Goal: Navigation & Orientation: Find specific page/section

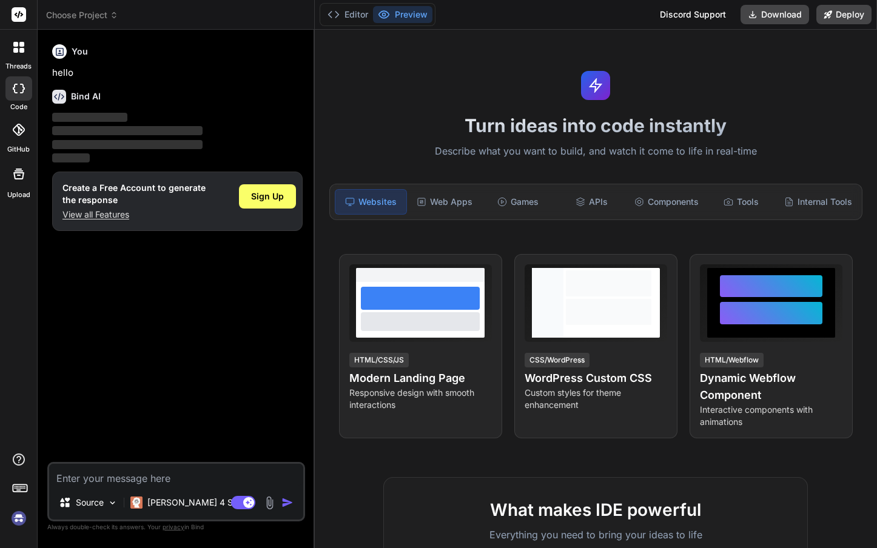
type textarea "x"
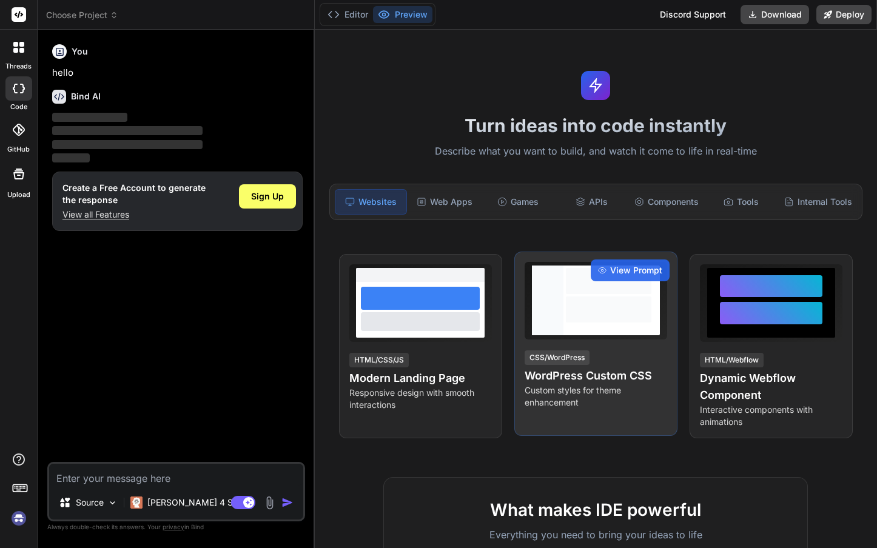
click at [594, 376] on h4 "WordPress Custom CSS" at bounding box center [596, 375] width 143 height 17
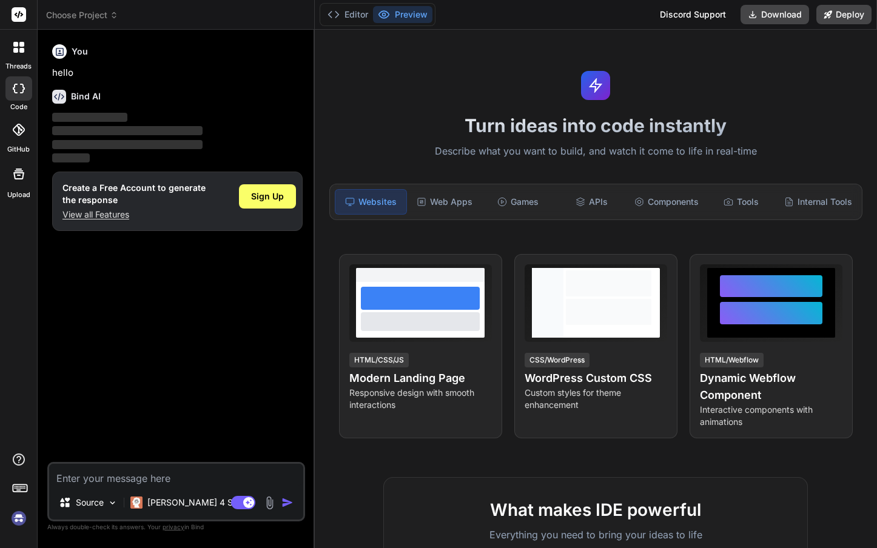
click at [19, 15] on rect at bounding box center [19, 14] width 15 height 15
click at [19, 56] on div at bounding box center [18, 47] width 25 height 25
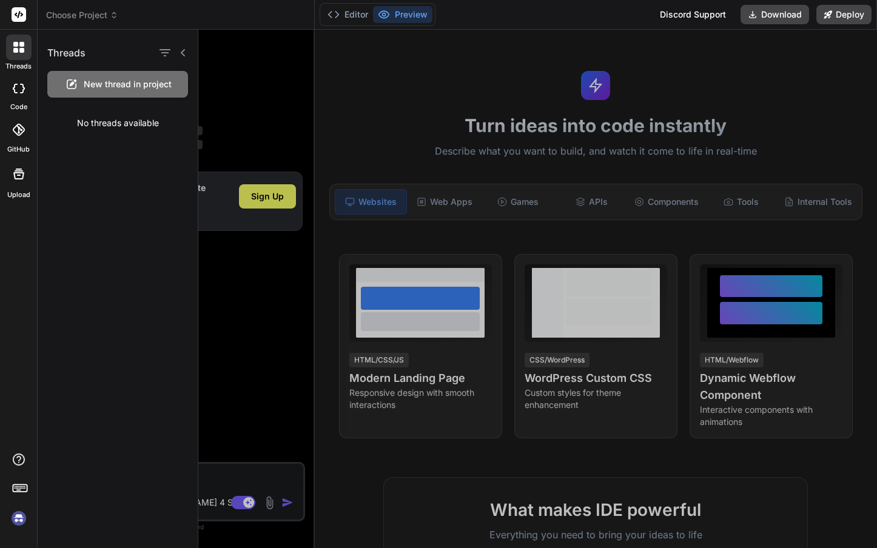
click at [19, 56] on div at bounding box center [18, 47] width 25 height 25
click at [22, 485] on rect at bounding box center [20, 488] width 14 height 7
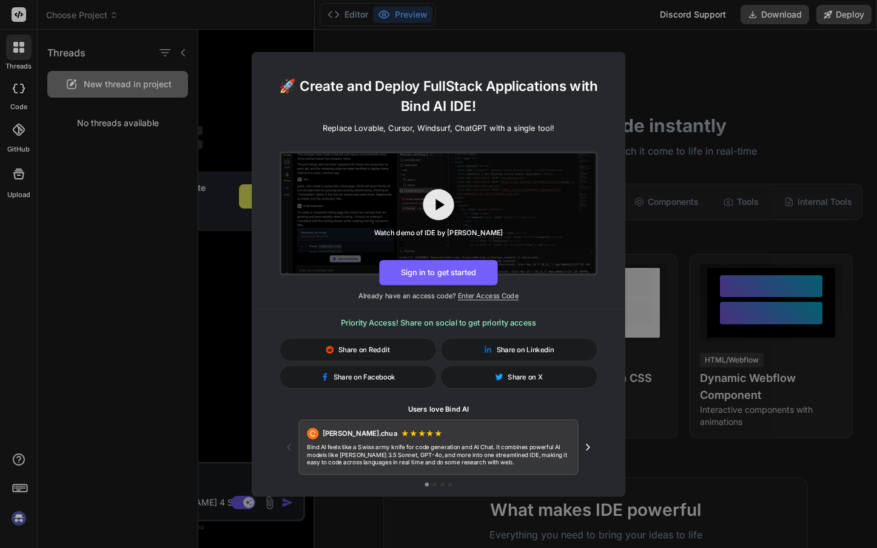
click at [63, 377] on div "🚀 Create and Deploy FullStack Applications with Bind AI IDE! Replace Lovable, C…" at bounding box center [438, 274] width 877 height 548
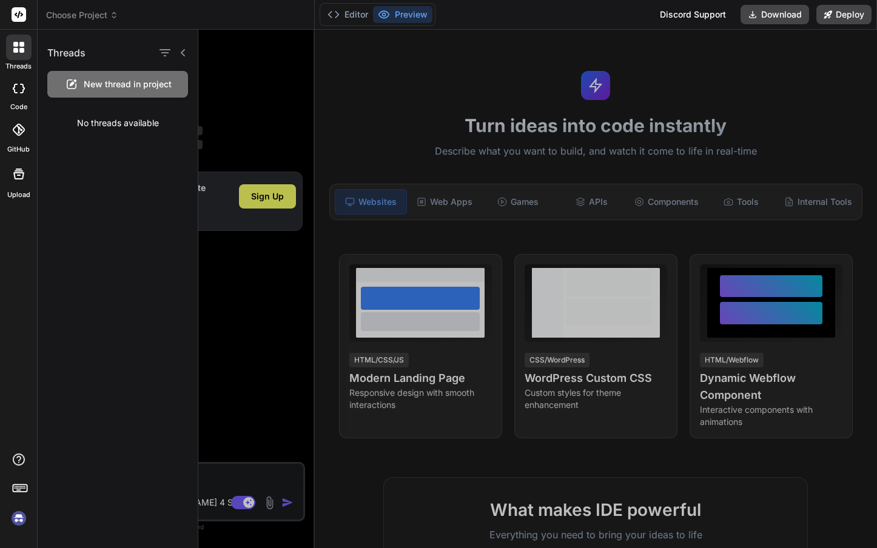
click at [526, 437] on div at bounding box center [537, 289] width 679 height 518
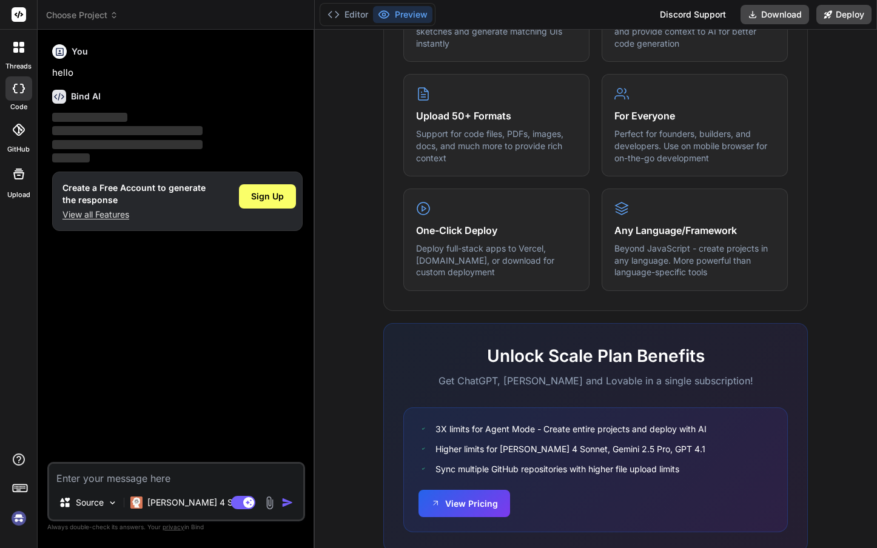
scroll to position [637, 0]
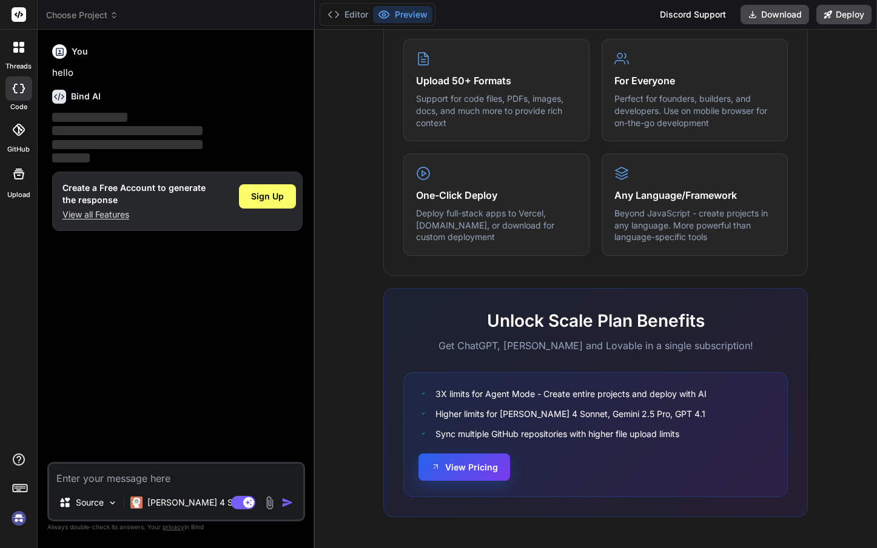
click at [466, 475] on button "View Pricing" at bounding box center [464, 467] width 92 height 27
